Goal: Find specific page/section

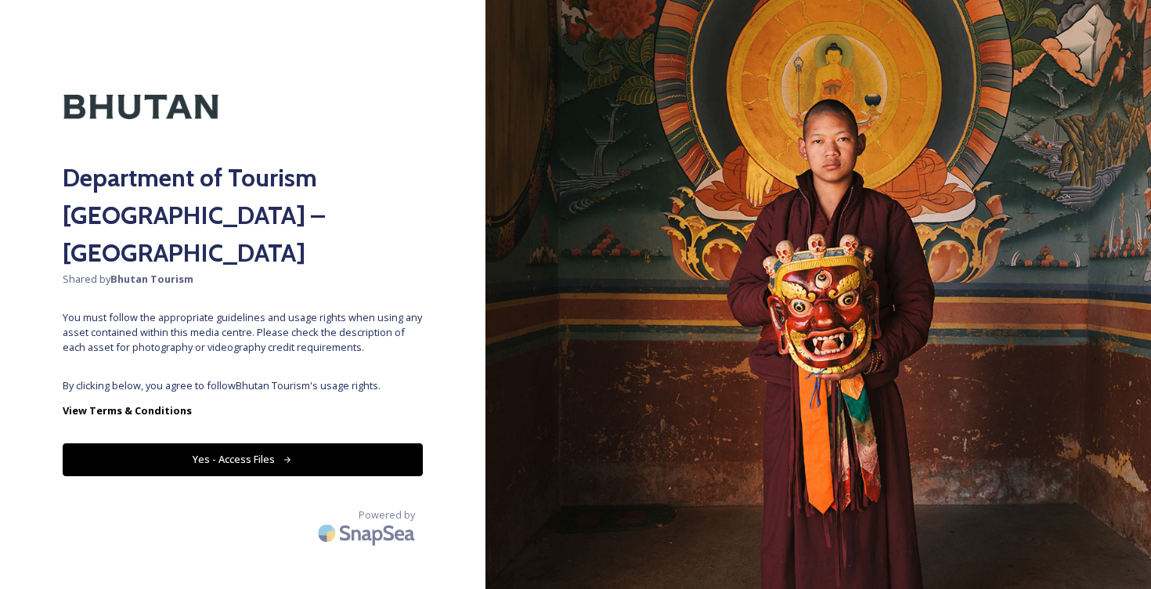
click at [288, 455] on icon at bounding box center [288, 460] width 10 height 10
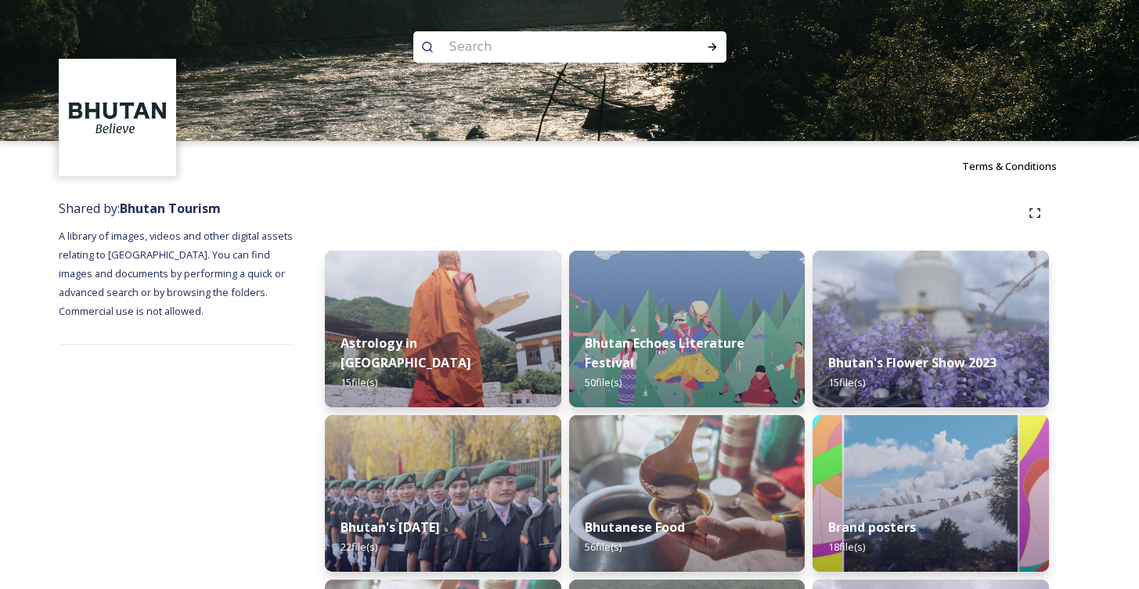
click at [516, 42] on input at bounding box center [549, 47] width 215 height 34
type input "druk air"
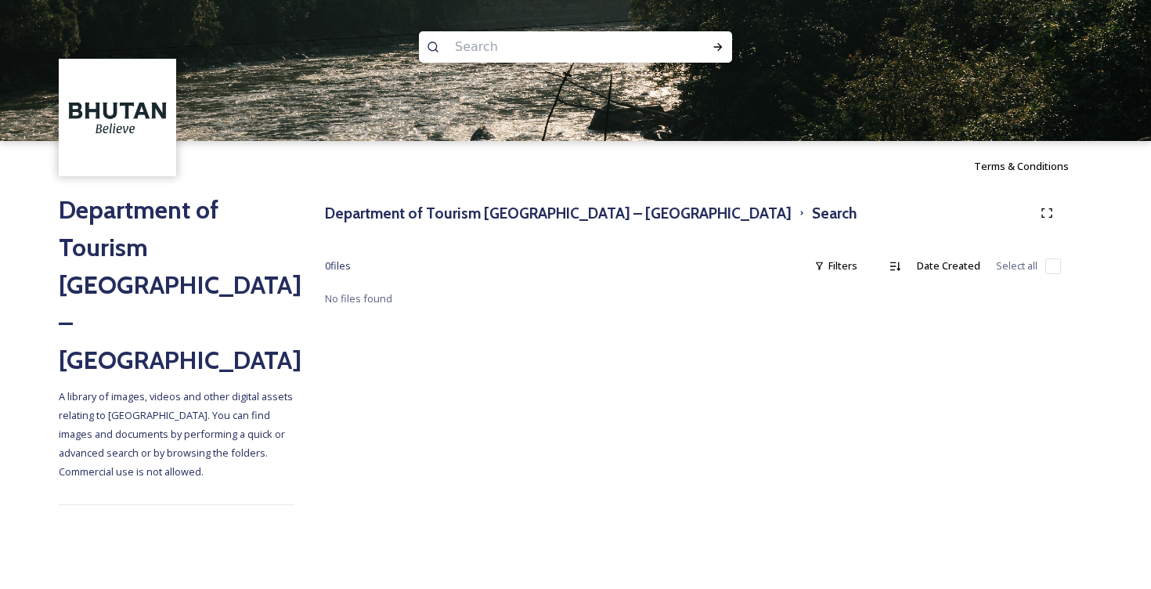
click at [531, 41] on input at bounding box center [554, 47] width 215 height 34
type input "paro"
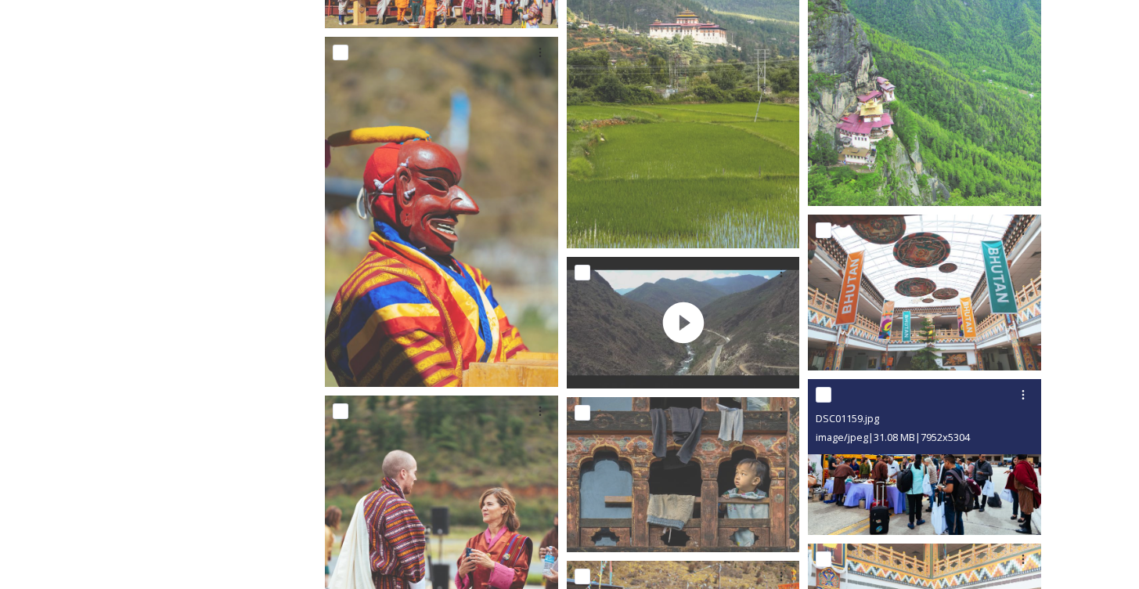
scroll to position [1503, 0]
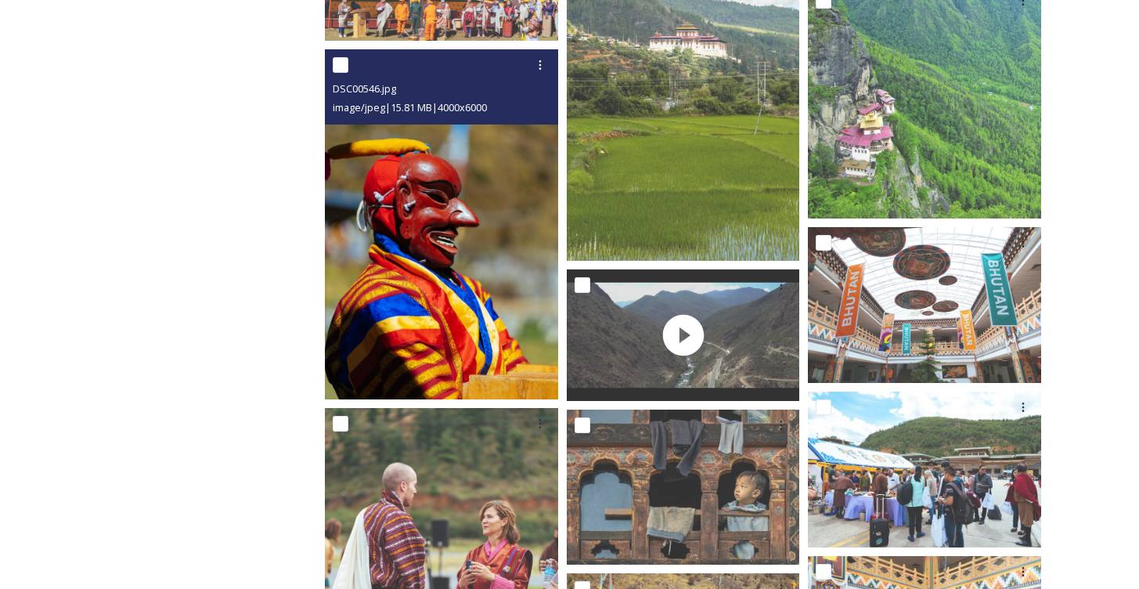
click at [447, 258] on img at bounding box center [441, 224] width 233 height 350
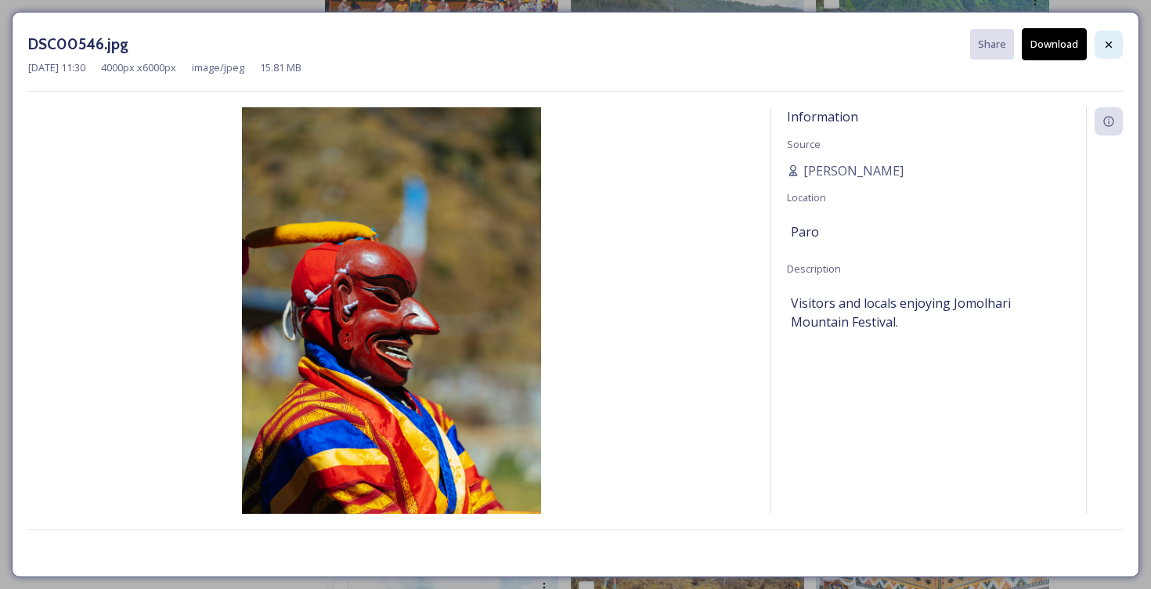
click at [1108, 43] on icon at bounding box center [1109, 44] width 6 height 6
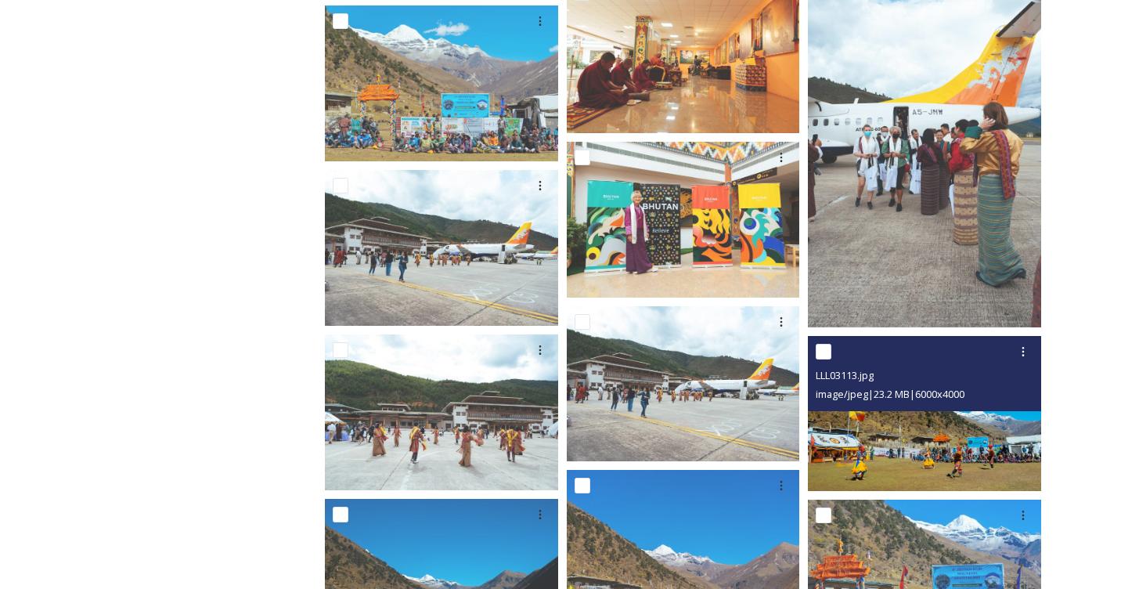
scroll to position [2261, 0]
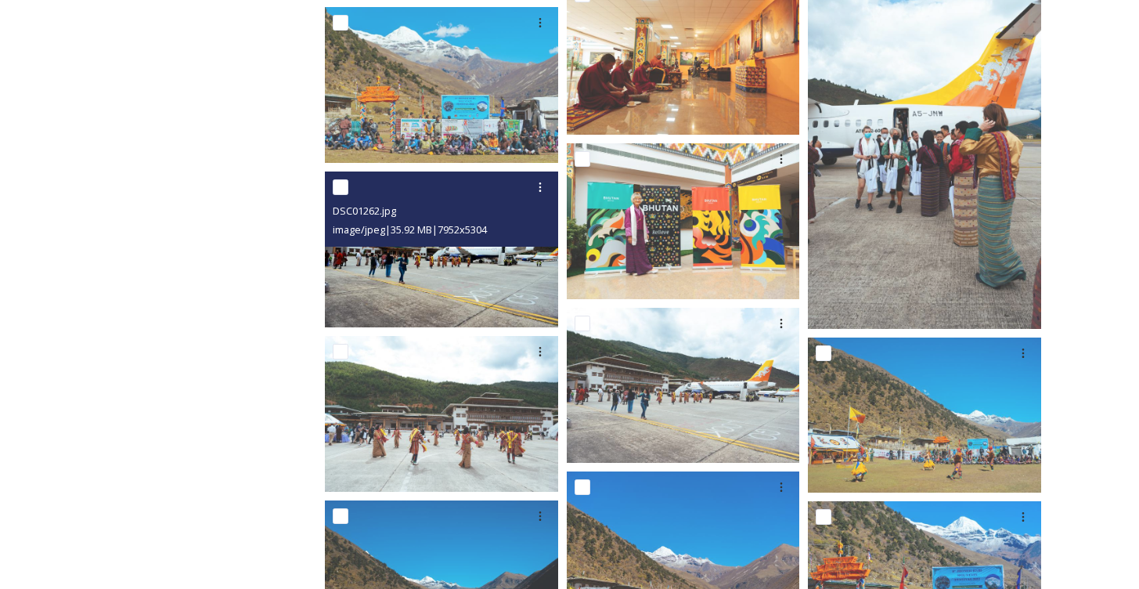
click at [474, 251] on img at bounding box center [441, 249] width 233 height 156
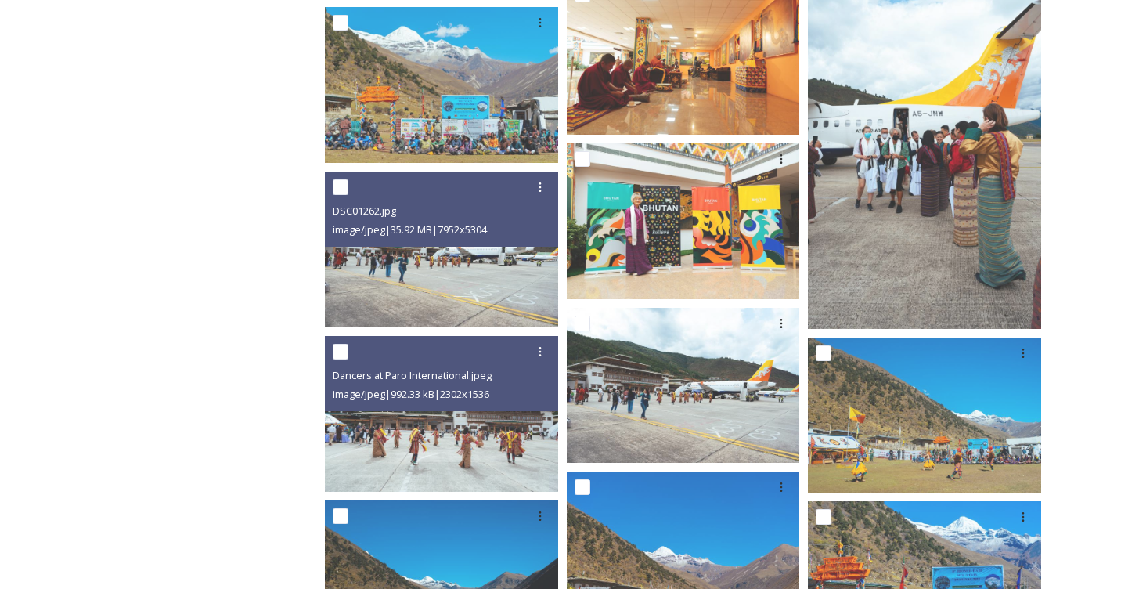
click at [456, 366] on div "Dancers at Paro International.jpeg image/jpeg | 992.33 kB | 2302 x 1536" at bounding box center [441, 373] width 233 height 75
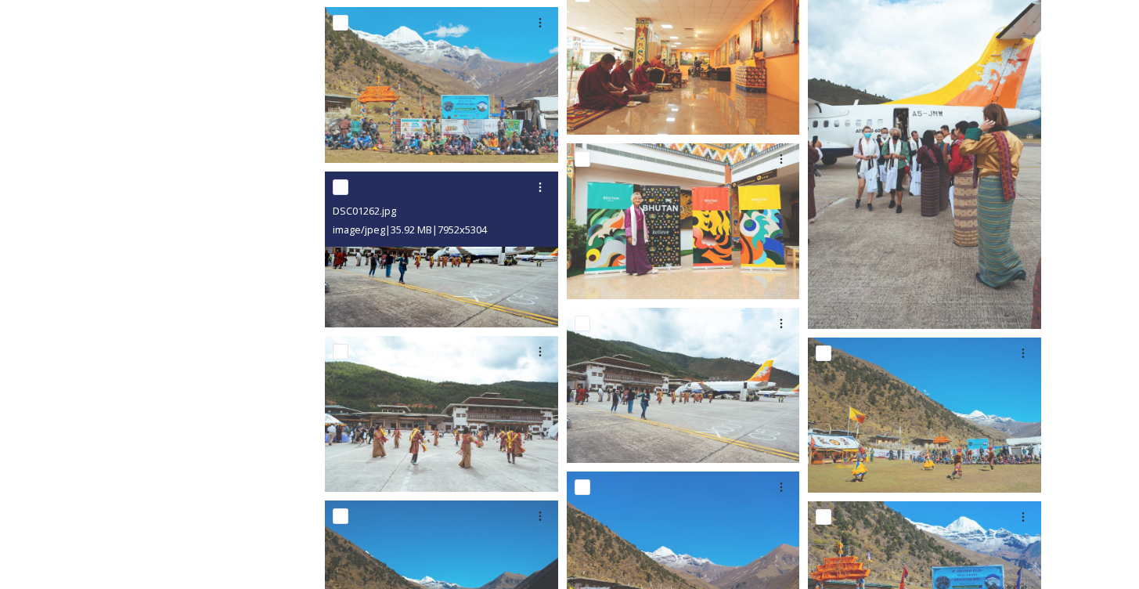
click at [466, 277] on img at bounding box center [441, 249] width 233 height 156
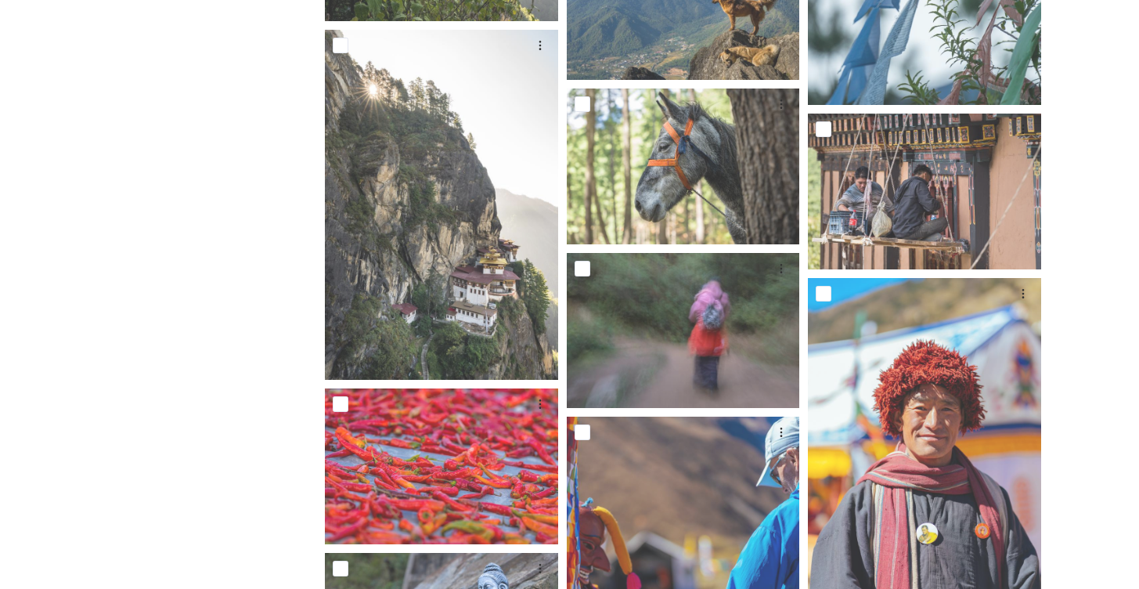
scroll to position [6272, 0]
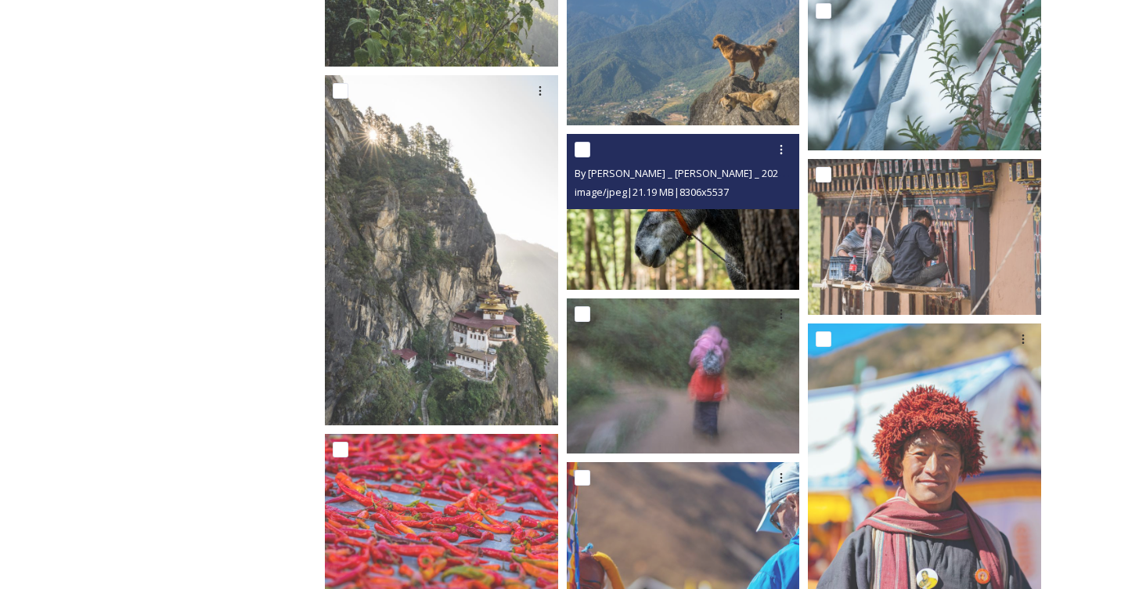
click at [677, 236] on img at bounding box center [683, 212] width 233 height 156
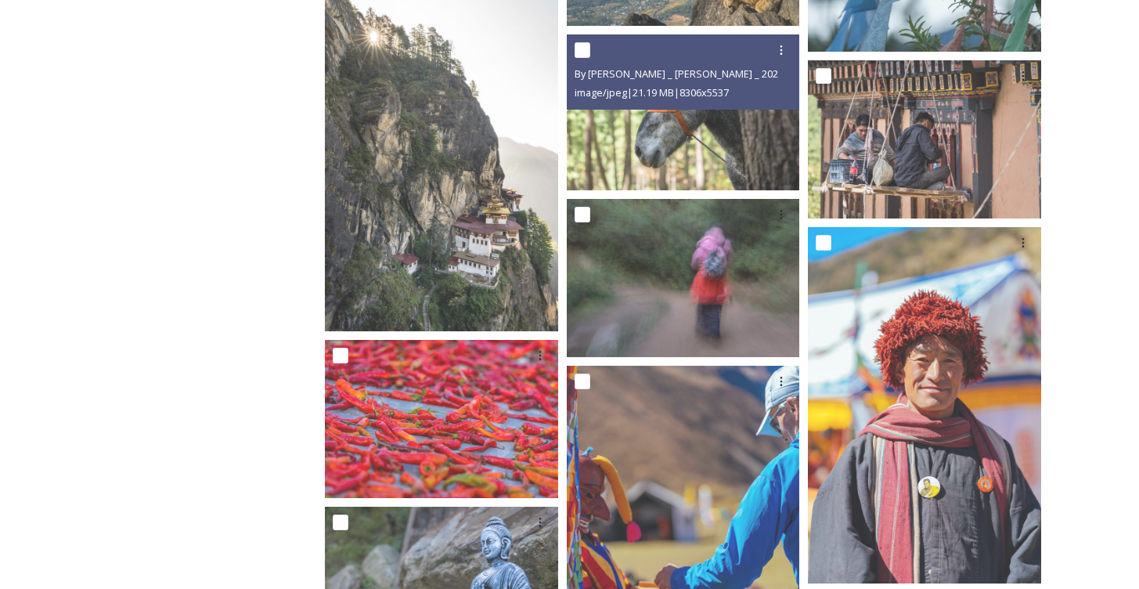
scroll to position [6458, 0]
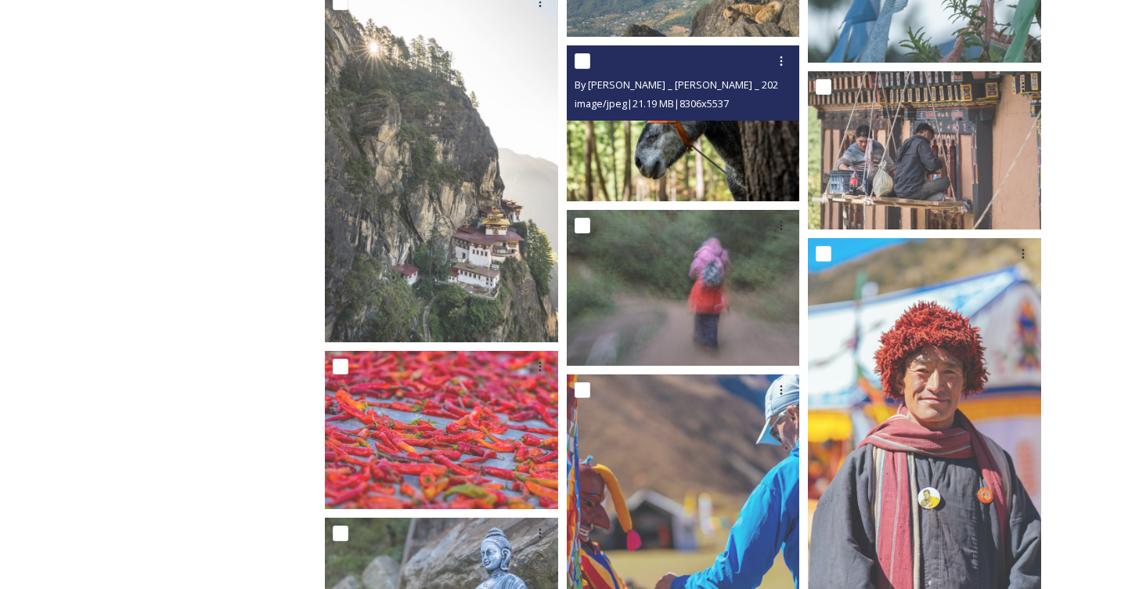
click at [694, 179] on img at bounding box center [683, 123] width 233 height 156
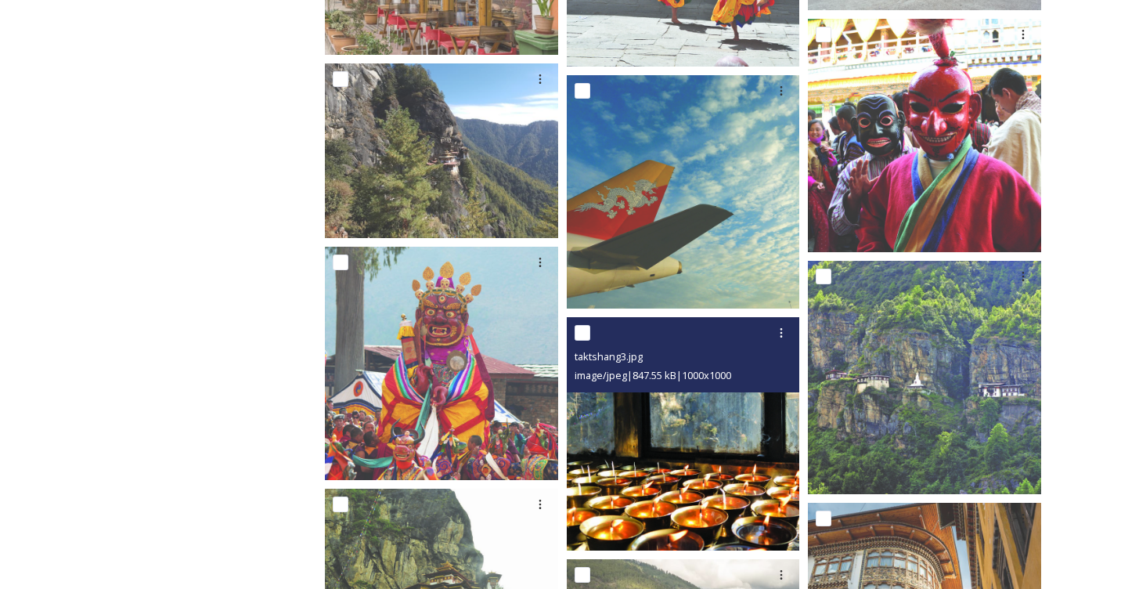
scroll to position [12150, 0]
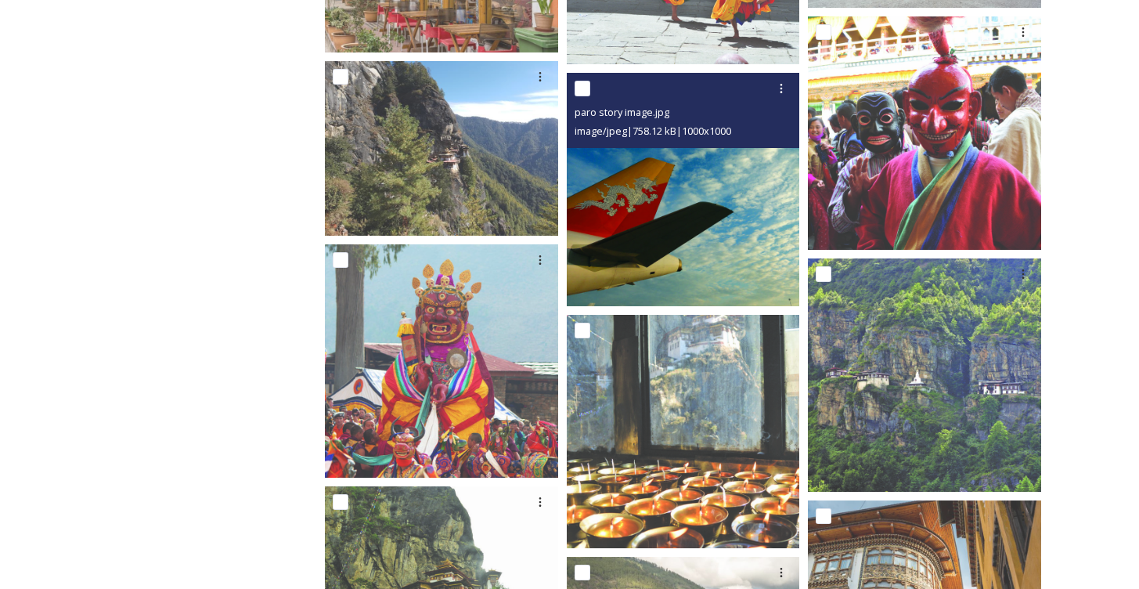
click at [725, 204] on img at bounding box center [683, 189] width 233 height 233
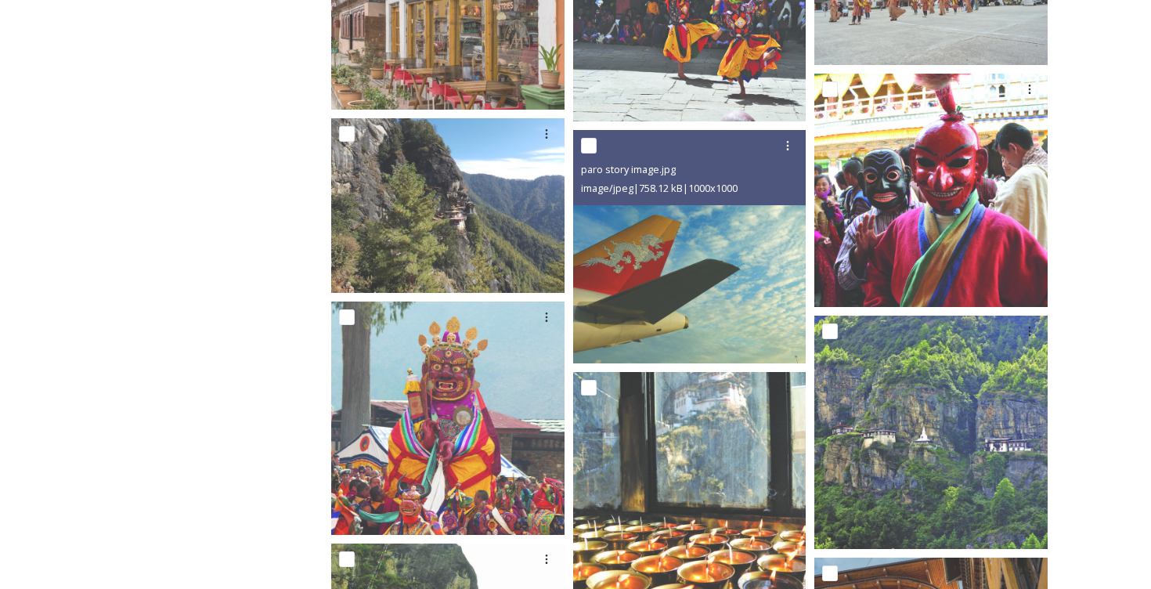
scroll to position [11991, 0]
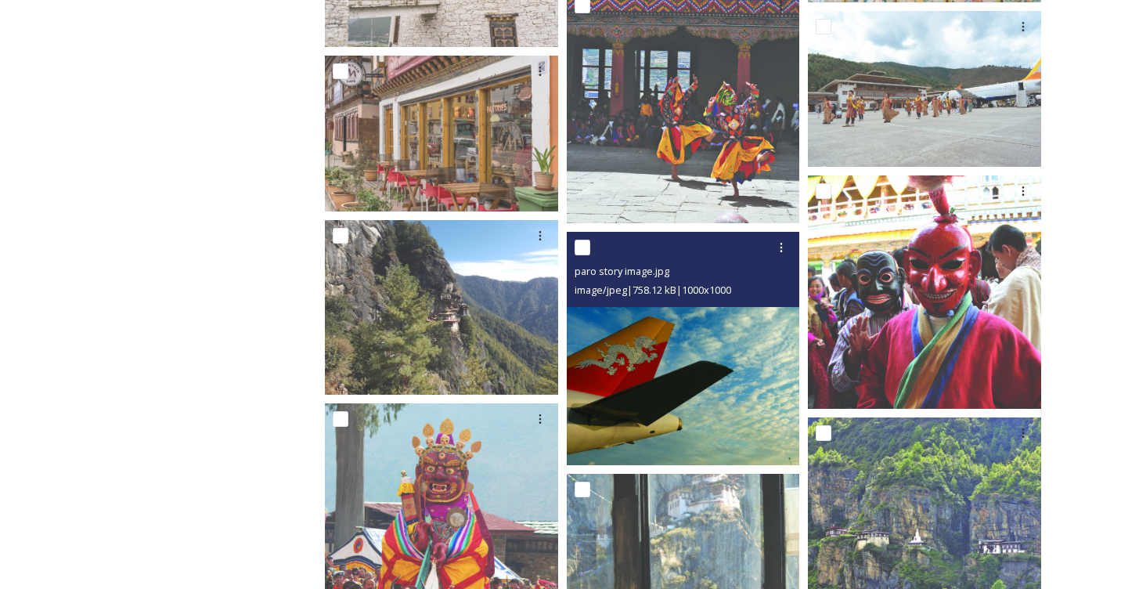
click at [688, 345] on img at bounding box center [683, 348] width 233 height 233
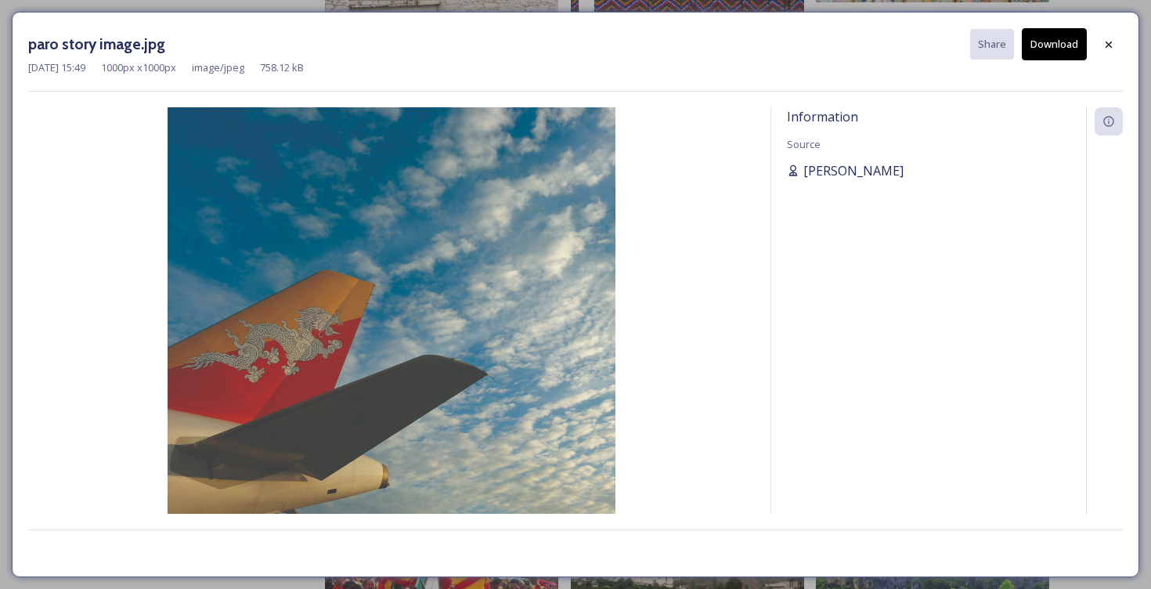
click at [835, 171] on span "[PERSON_NAME]" at bounding box center [853, 170] width 100 height 19
drag, startPoint x: 893, startPoint y: 166, endPoint x: 775, endPoint y: 161, distance: 117.6
click at [775, 161] on div "Information Source [PERSON_NAME]" at bounding box center [928, 331] width 315 height 448
copy span "[PERSON_NAME]"
